Goal: Register for event/course

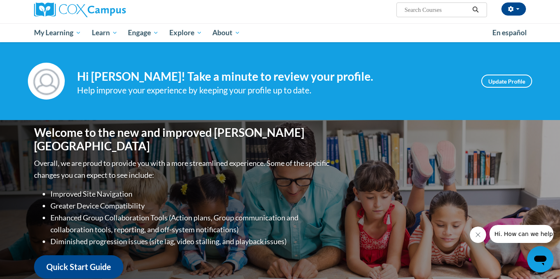
scroll to position [83, 0]
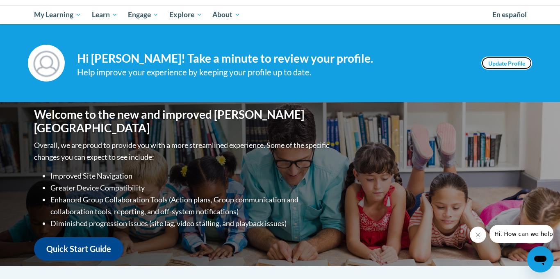
click at [504, 64] on link "Update Profile" at bounding box center [506, 63] width 51 height 13
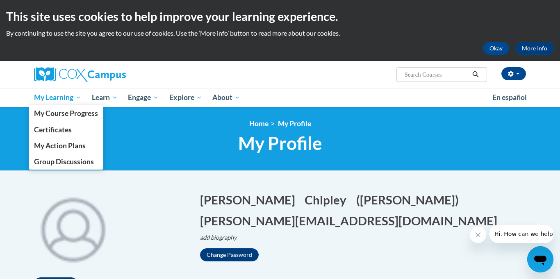
click at [46, 102] on span "My Learning" at bounding box center [57, 98] width 47 height 10
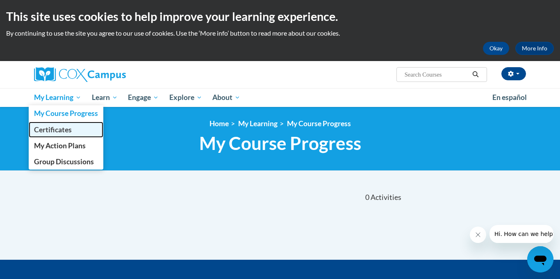
click at [60, 129] on span "Certificates" at bounding box center [53, 129] width 38 height 9
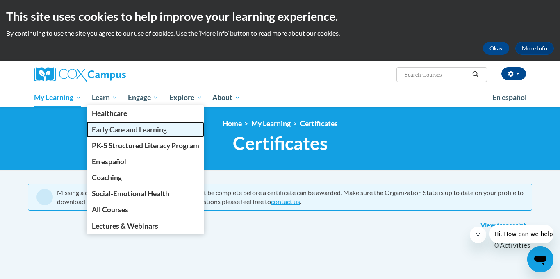
click at [141, 134] on span "Early Care and Learning" at bounding box center [129, 129] width 75 height 9
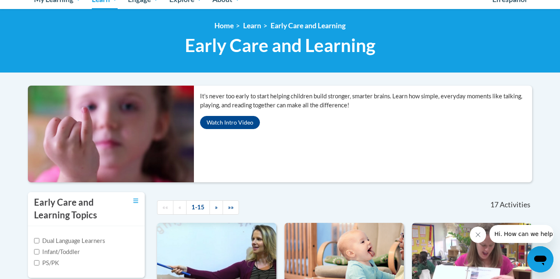
scroll to position [171, 0]
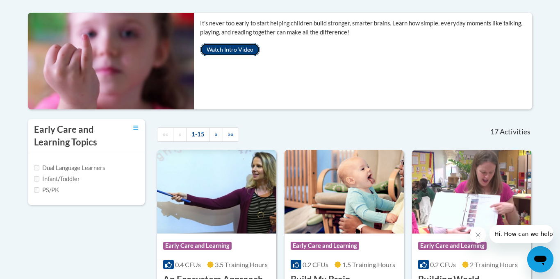
click at [236, 49] on button "Watch Intro Video" at bounding box center [230, 49] width 60 height 13
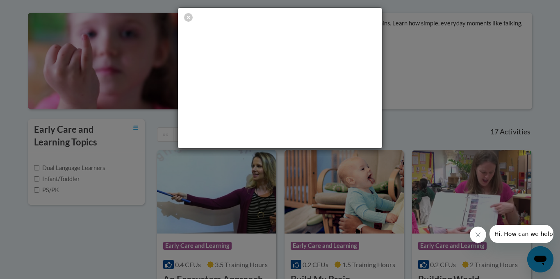
click at [371, 17] on div at bounding box center [280, 18] width 204 height 21
click at [479, 235] on icon "Close message from company" at bounding box center [478, 235] width 7 height 7
click at [188, 18] on icon "button" at bounding box center [188, 17] width 9 height 9
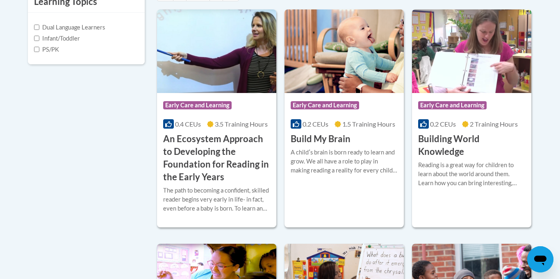
scroll to position [319, 0]
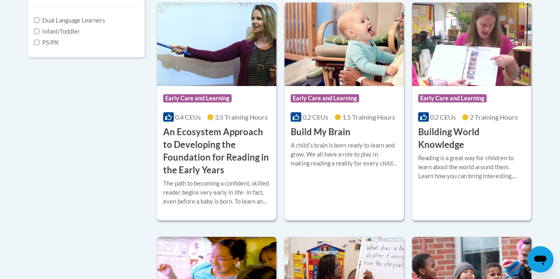
click at [189, 127] on h3 "An Ecosystem Approach to Developing the Foundation for Reading in the Early Yea…" at bounding box center [216, 151] width 107 height 50
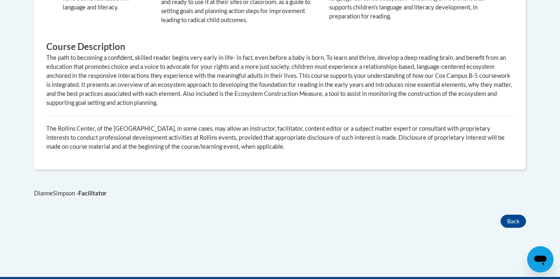
scroll to position [565, 0]
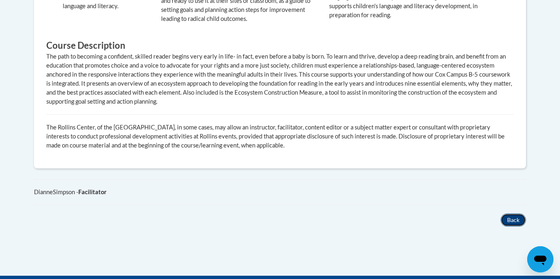
click at [512, 214] on button "Back" at bounding box center [513, 220] width 25 height 13
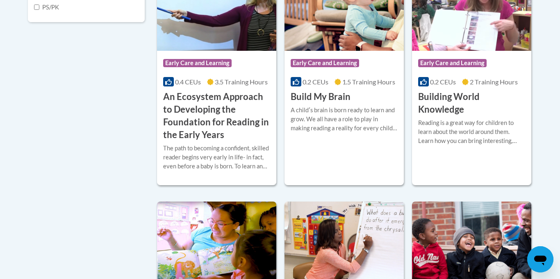
scroll to position [349, 0]
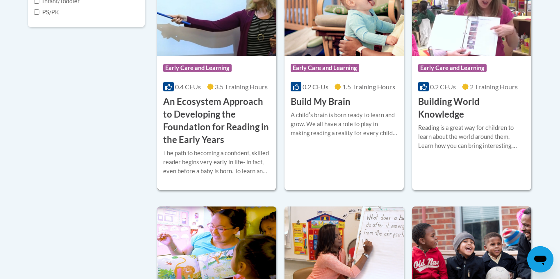
click at [178, 118] on h3 "An Ecosystem Approach to Developing the Foundation for Reading in the Early Yea…" at bounding box center [216, 121] width 107 height 50
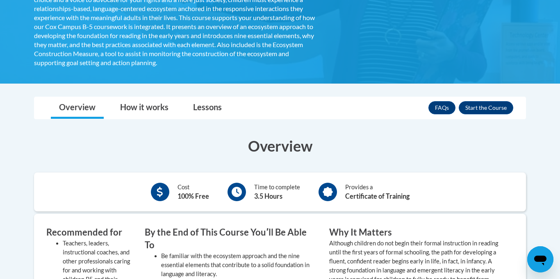
scroll to position [242, 0]
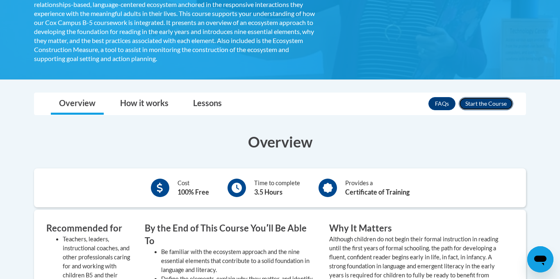
click at [494, 104] on button "Enroll" at bounding box center [486, 103] width 55 height 13
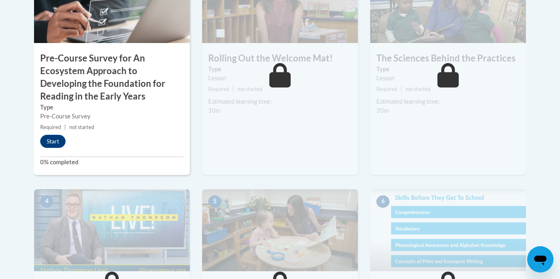
scroll to position [335, 0]
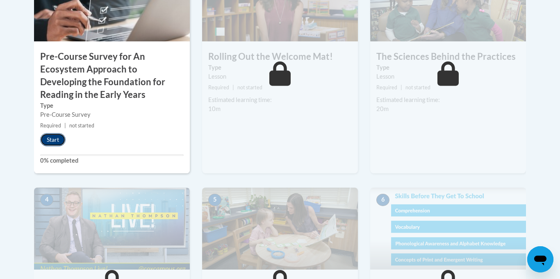
click at [50, 142] on button "Start" at bounding box center [52, 139] width 25 height 13
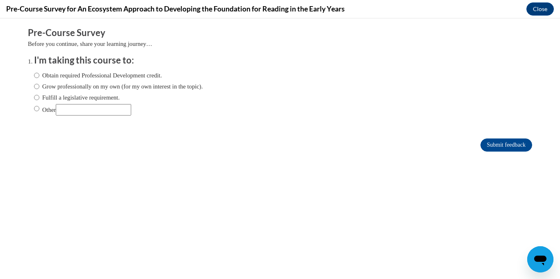
scroll to position [0, 0]
click at [37, 76] on input "Obtain required Professional Development credit." at bounding box center [36, 75] width 5 height 9
radio input "true"
click at [491, 147] on input "Submit feedback" at bounding box center [507, 145] width 52 height 13
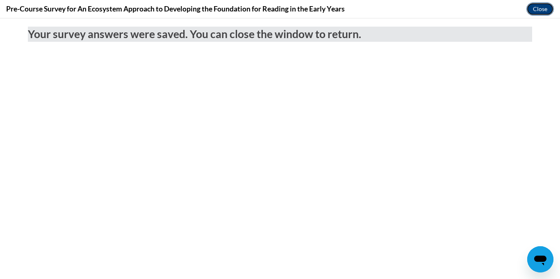
click at [540, 11] on button "Close" at bounding box center [539, 8] width 27 height 13
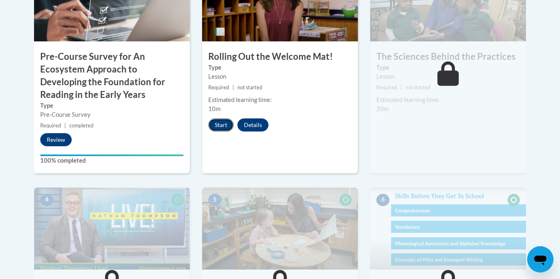
click at [215, 123] on button "Start" at bounding box center [220, 125] width 25 height 13
